Goal: Browse casually: Explore the website without a specific task or goal

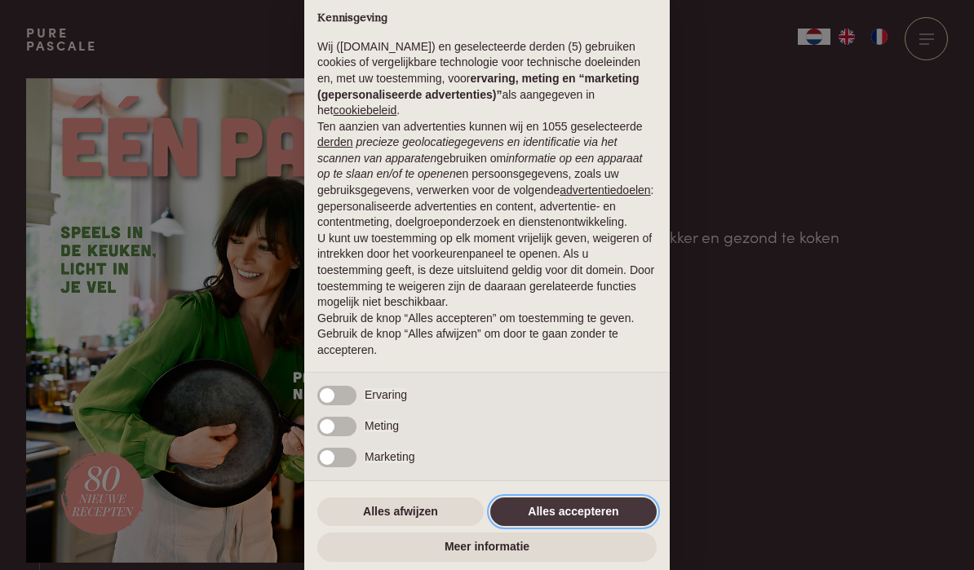
click at [592, 509] on button "Alles accepteren" at bounding box center [573, 511] width 166 height 29
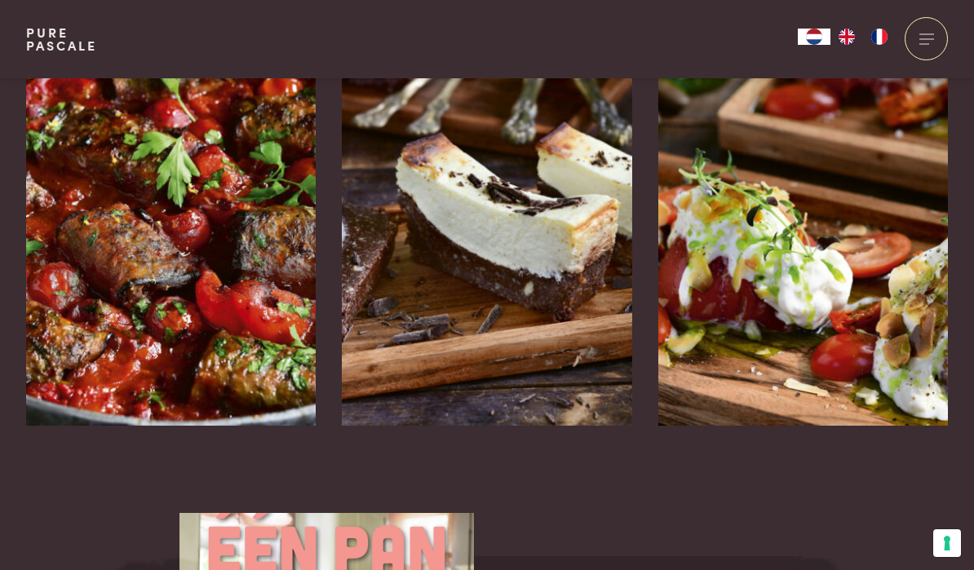
scroll to position [2695, 0]
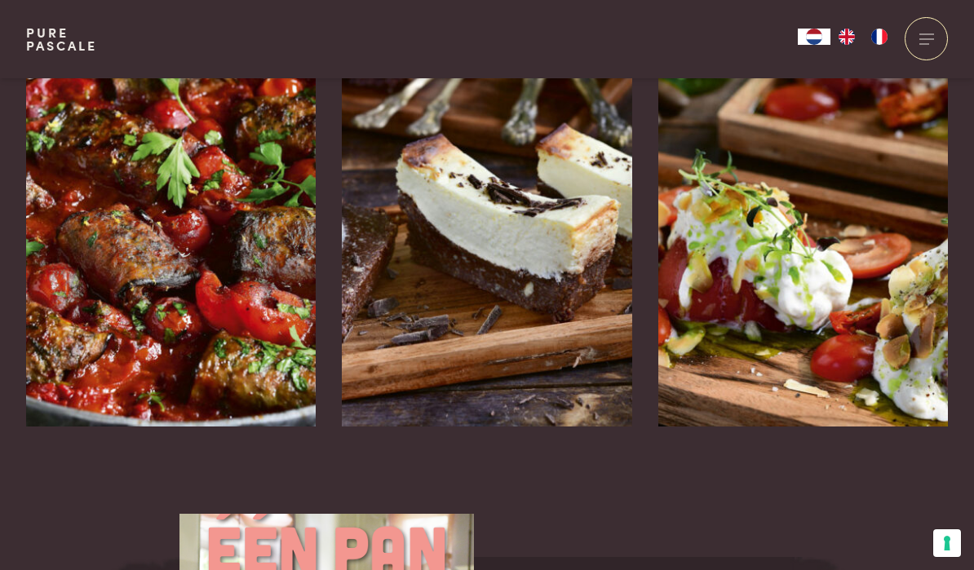
click at [135, 273] on img at bounding box center [171, 181] width 290 height 489
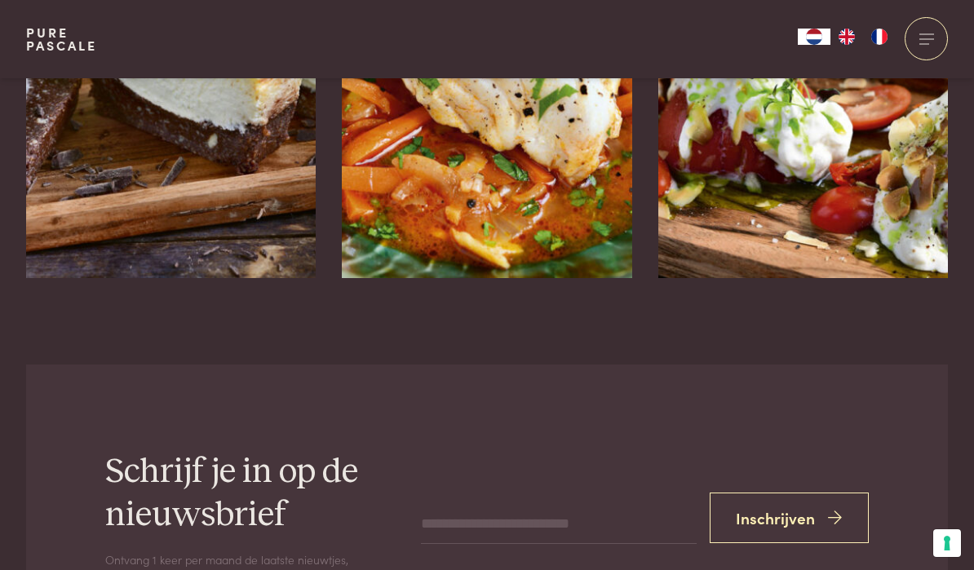
scroll to position [4256, 0]
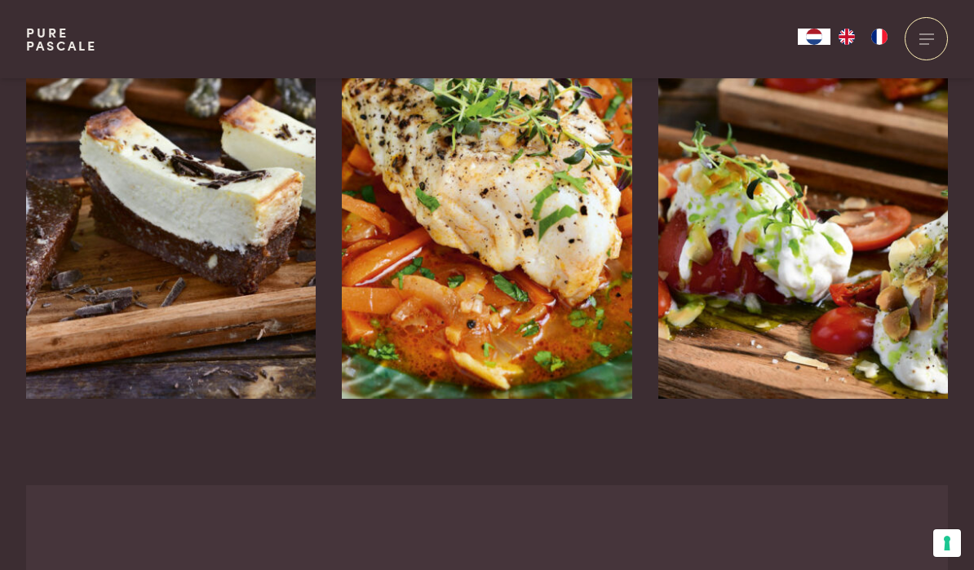
click at [813, 399] on div "Gare gekoelde tomaat met stracciatella" at bounding box center [803, 399] width 290 height 0
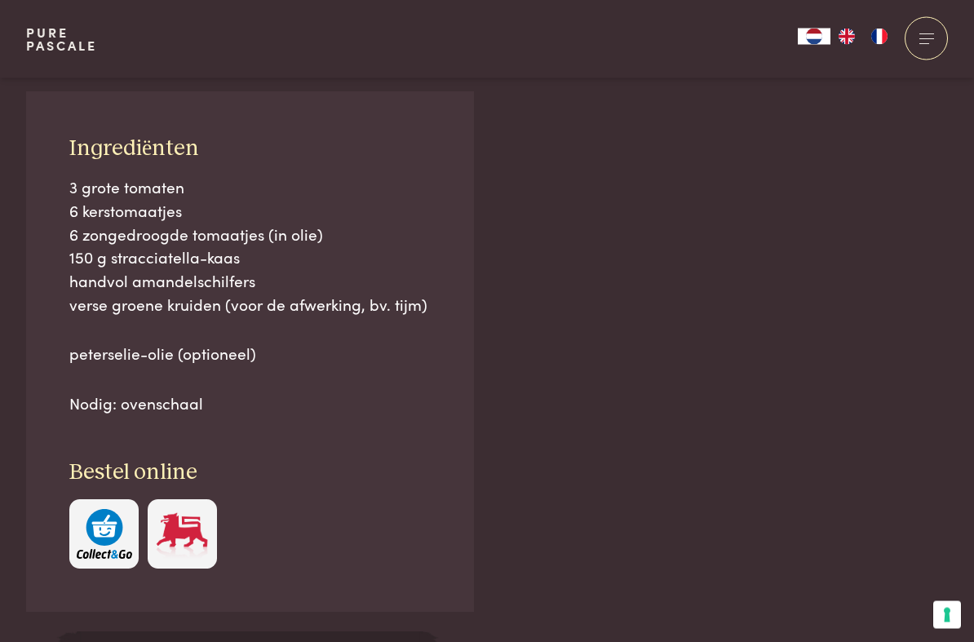
scroll to position [1043, 0]
click at [746, 475] on div "Ingrediënten 3 grote tomaten 6 kerstomaatjes 6 zongedroogde tomaatjes (in olie)…" at bounding box center [486, 631] width 921 height 1080
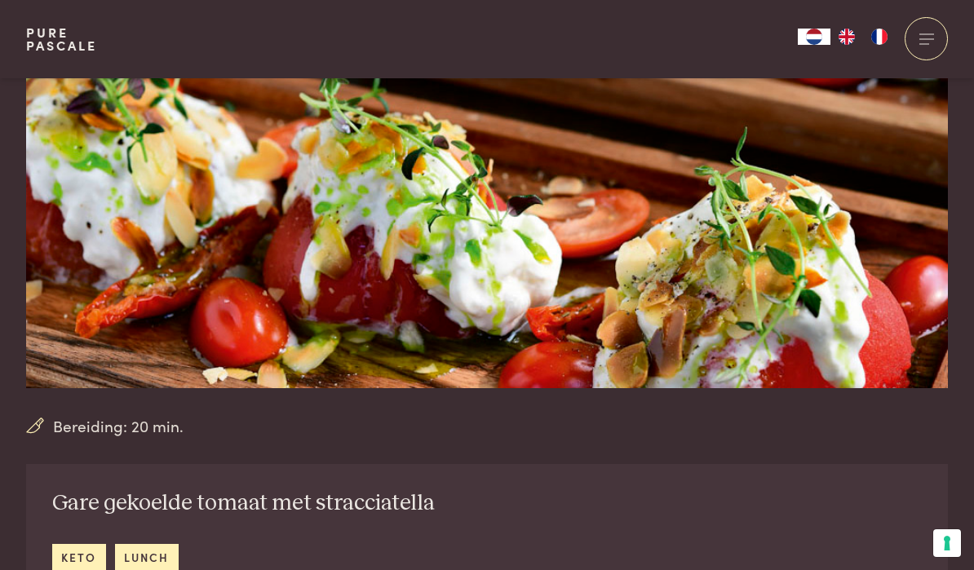
scroll to position [235, 0]
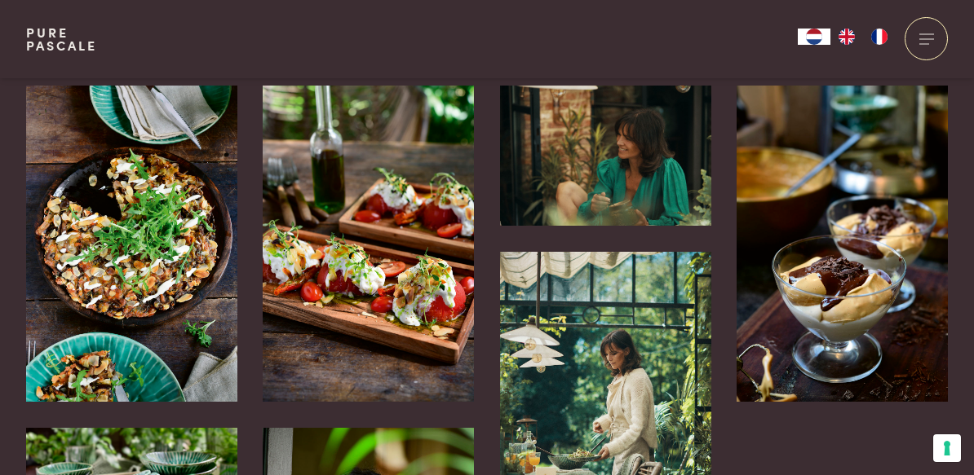
scroll to position [3688, 0]
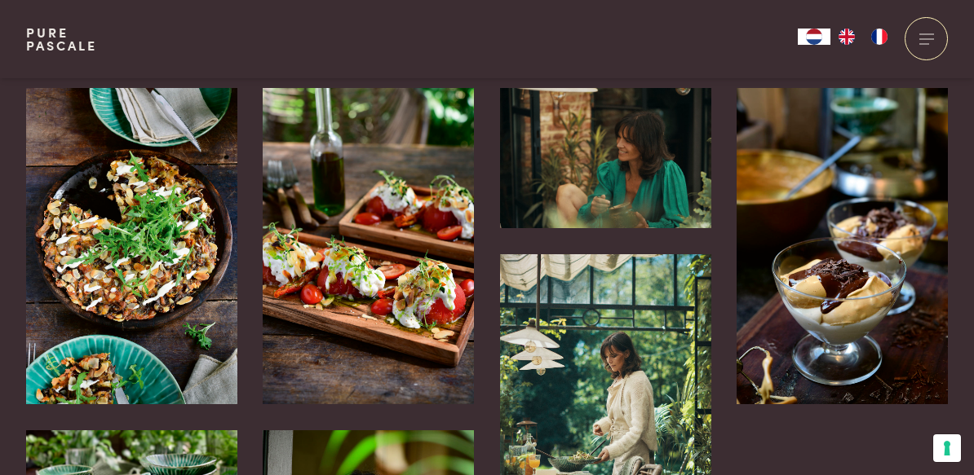
click at [144, 212] on img at bounding box center [131, 246] width 211 height 316
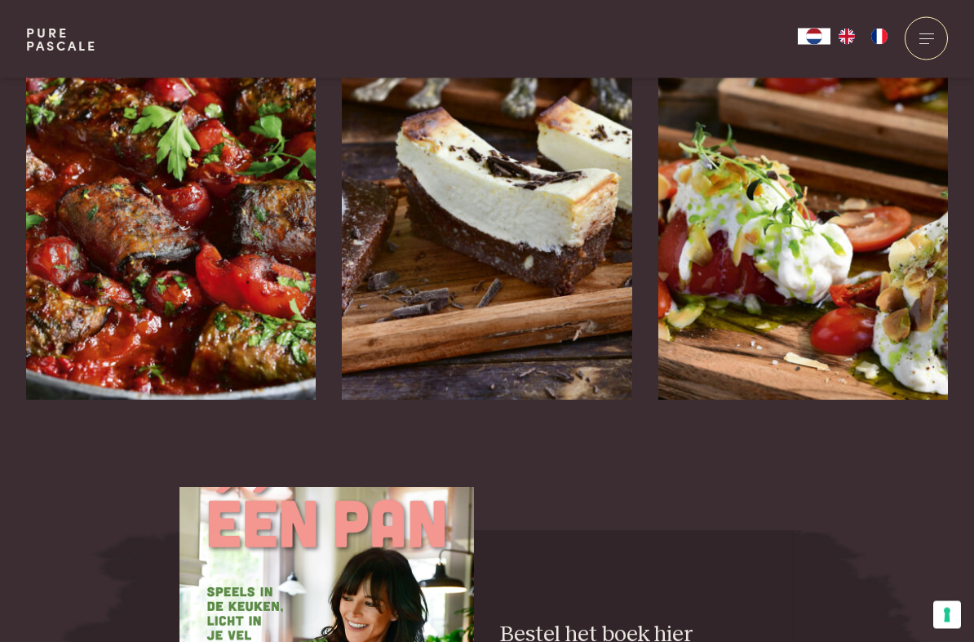
scroll to position [2724, 0]
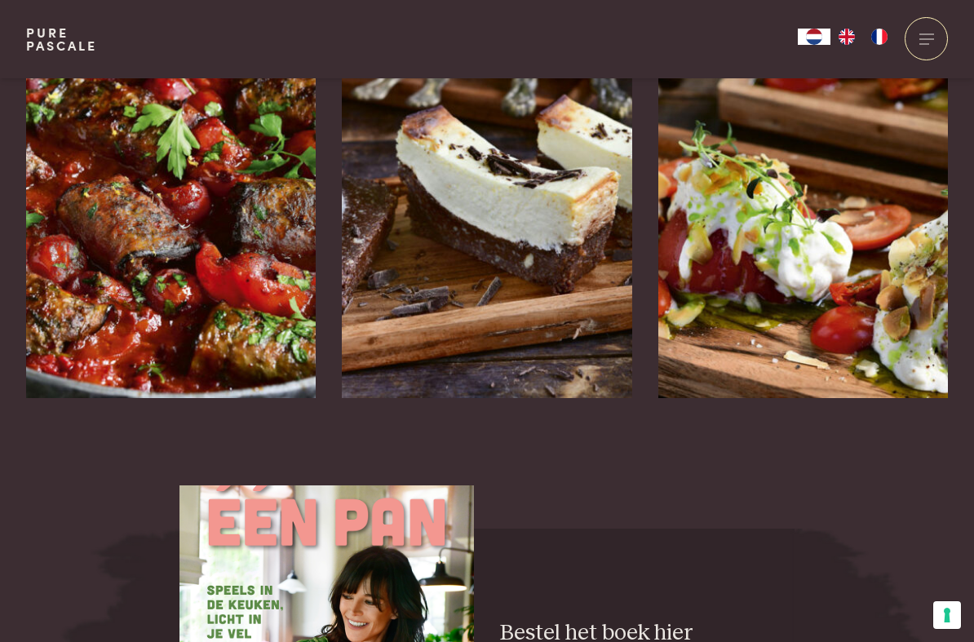
click at [632, 424] on div at bounding box center [610, 445] width 43 height 43
